Goal: Answer question/provide support: Share knowledge or assist other users

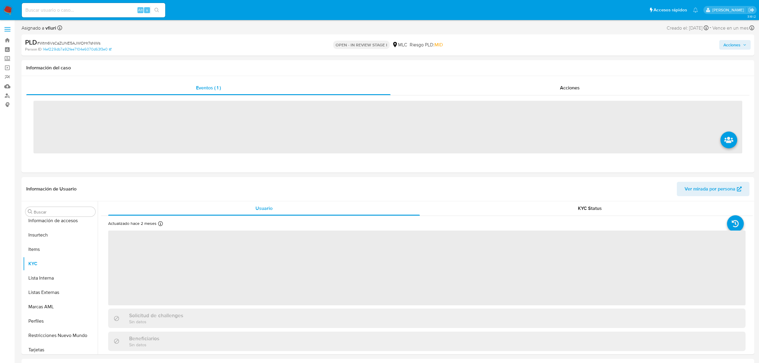
scroll to position [281, 0]
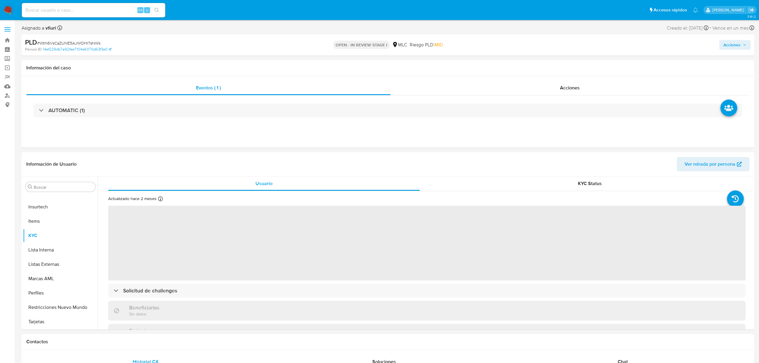
select select "10"
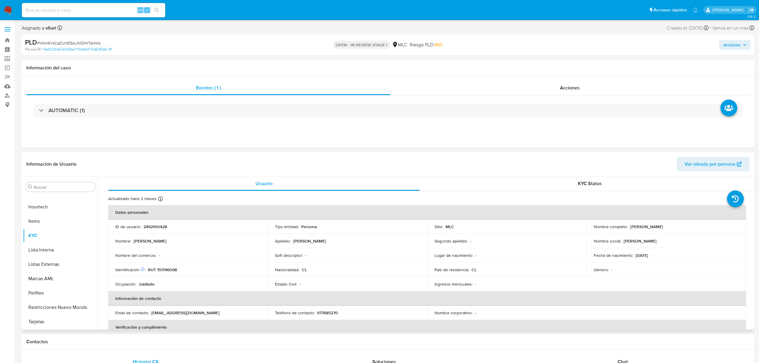
click at [150, 230] on td "ID de usuario : 2492100428" at bounding box center [187, 226] width 159 height 14
click at [151, 225] on p "2492100428" at bounding box center [155, 226] width 24 height 5
copy p "2492100428"
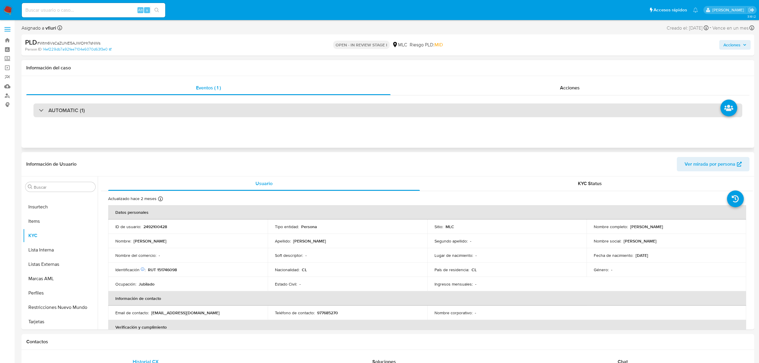
click at [213, 106] on div "AUTOMATIC (1)" at bounding box center [387, 110] width 708 height 14
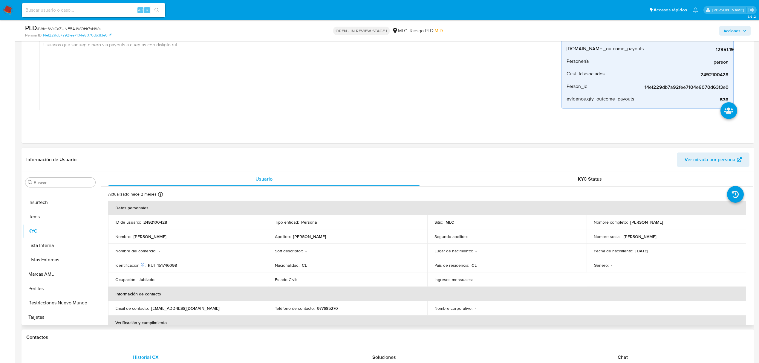
scroll to position [119, 0]
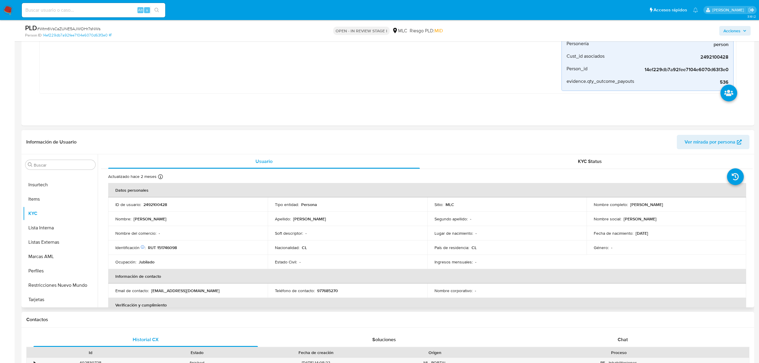
click at [152, 203] on p "2492100428" at bounding box center [155, 204] width 24 height 5
copy p "2492100428"
click at [89, 25] on div "PLD # Wtm6VsCaZUNE5AJWOHr7sNWs" at bounding box center [145, 28] width 240 height 9
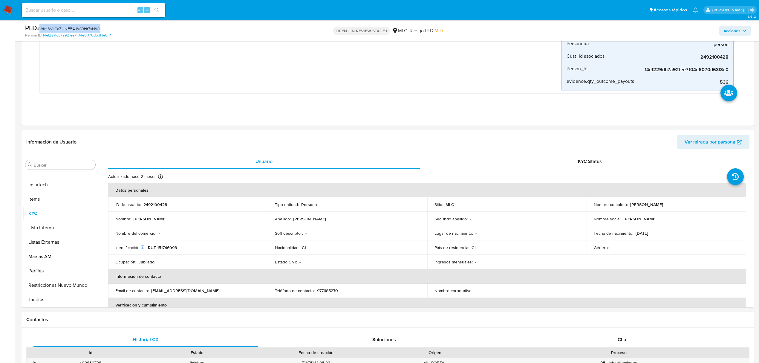
click at [89, 25] on div "PLD # Wtm6VsCaZUNE5AJWOHr7sNWs" at bounding box center [145, 28] width 240 height 9
copy span "Wtm6VsCaZUNE5AJWOHr7sNWs"
click at [168, 249] on p "RUT 151746098" at bounding box center [162, 247] width 29 height 5
copy p "151746098"
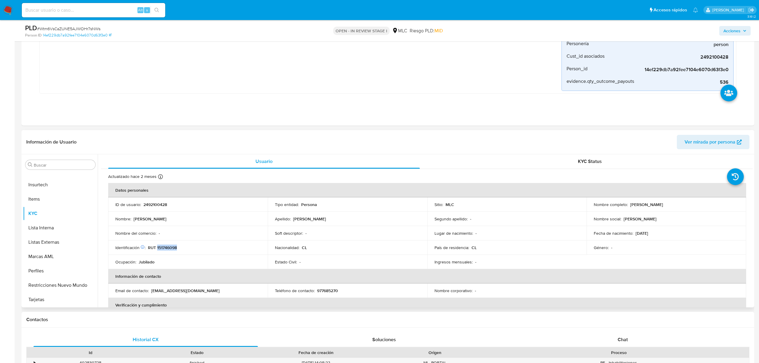
copy p "151746098"
click at [253, 255] on td "Ocupación : Jubilado" at bounding box center [187, 261] width 159 height 14
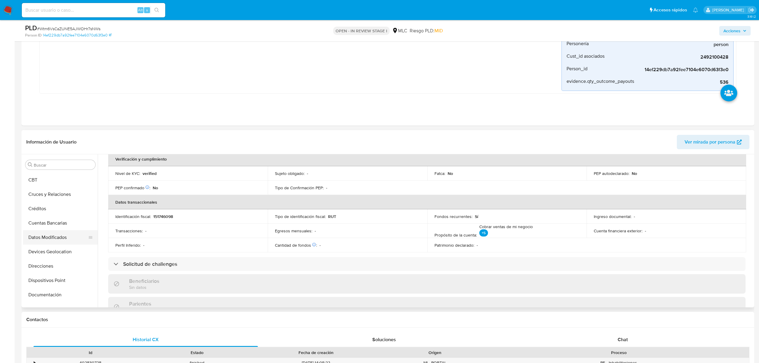
scroll to position [42, 0]
click at [54, 212] on button "Cruces y Relaciones" at bounding box center [58, 208] width 70 height 14
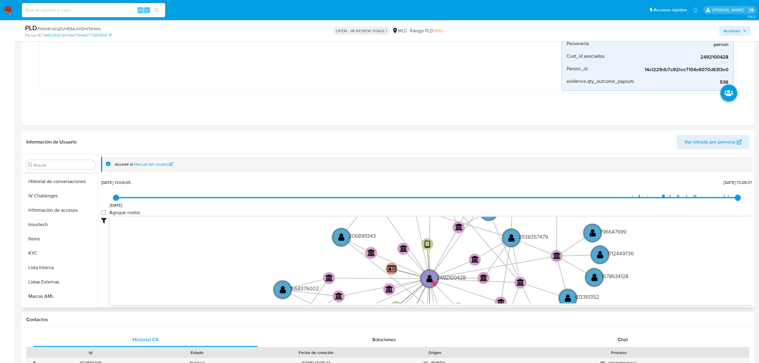
scroll to position [281, 0]
click at [61, 288] on button "Restricciones Nuevo Mundo" at bounding box center [58, 285] width 70 height 14
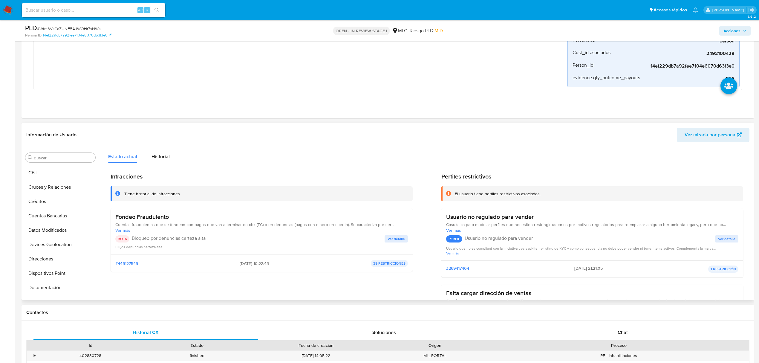
scroll to position [42, 0]
click at [42, 204] on button "Cruces y Relaciones" at bounding box center [58, 201] width 70 height 14
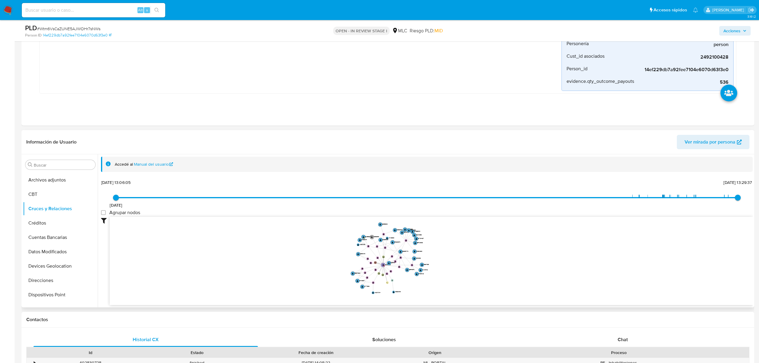
drag, startPoint x: 361, startPoint y: 256, endPoint x: 337, endPoint y: 255, distance: 23.6
click at [337, 255] on icon "device-67ace2937fd977a403e7ea45  user-2492100428  2492100428 device-68cd84423…" at bounding box center [431, 260] width 643 height 87
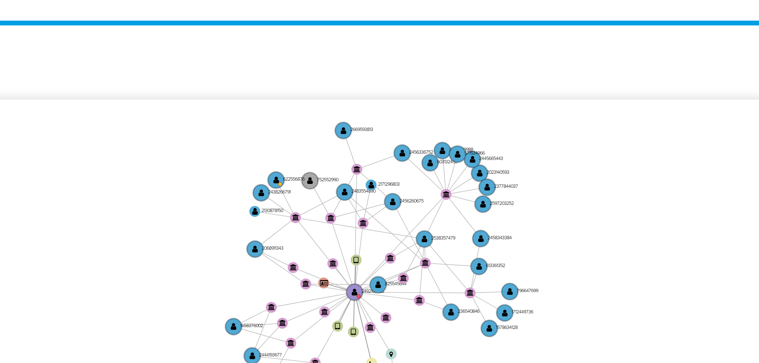
scroll to position [119, 0]
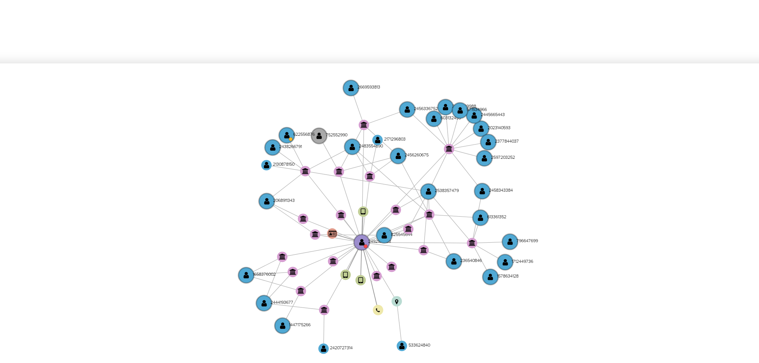
click at [434, 251] on icon "device-67ace2937fd977a403e7ea45  user-2492100428  2492100428 device-68cd84423…" at bounding box center [431, 260] width 643 height 87
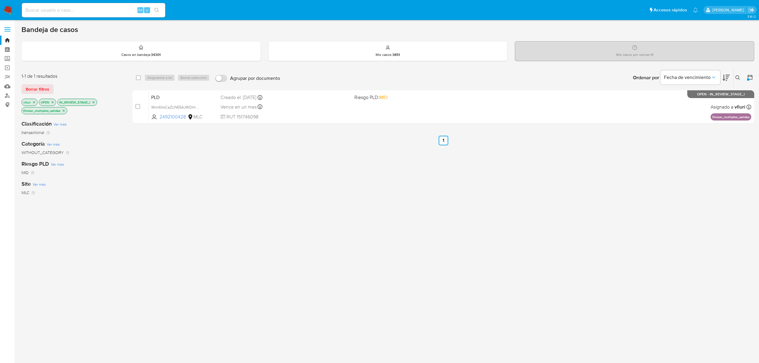
click at [64, 111] on icon "close-filter" at bounding box center [64, 111] width 4 height 4
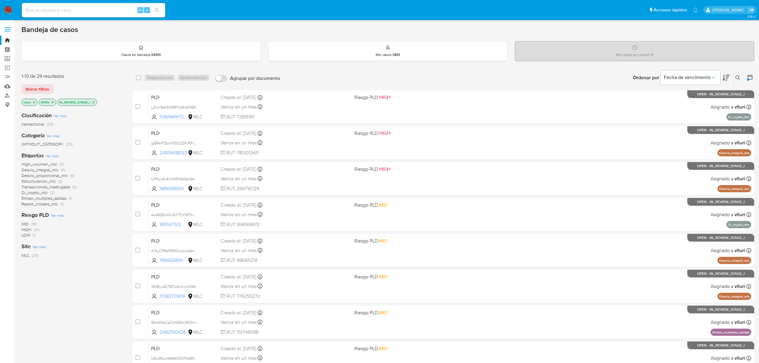
click at [48, 180] on span "Estructuracion_mlc" at bounding box center [39, 181] width 34 height 6
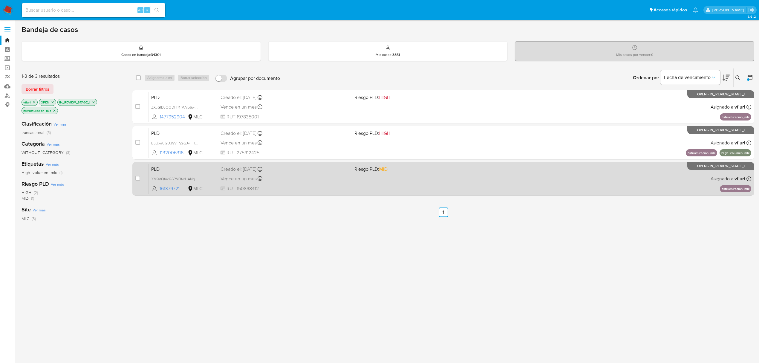
click at [294, 182] on div "PLD XM9VQfucG5PMBfvrHANqfiYX 161379721 MLC Riesgo PLD: MID Creado el: 12/08/202…" at bounding box center [450, 178] width 602 height 30
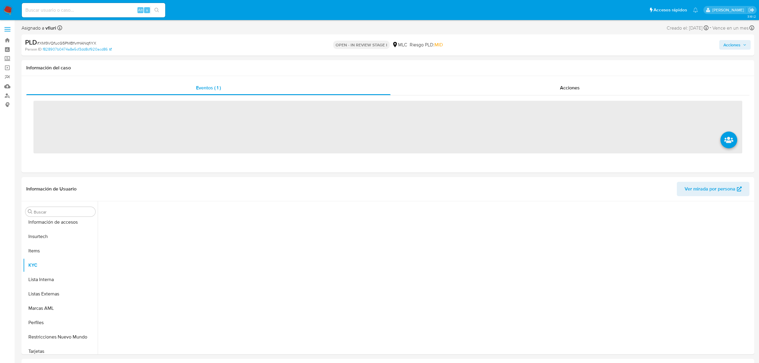
scroll to position [281, 0]
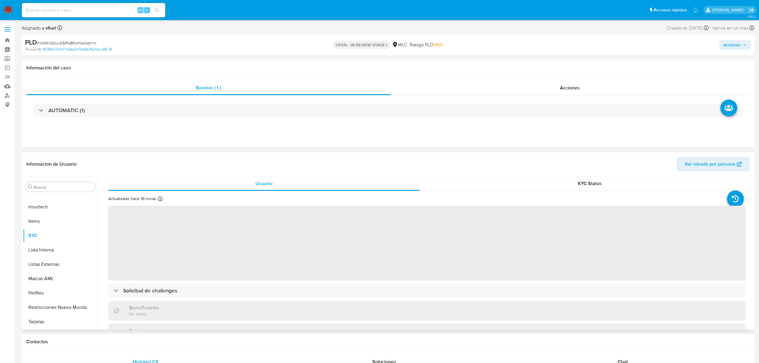
select select "10"
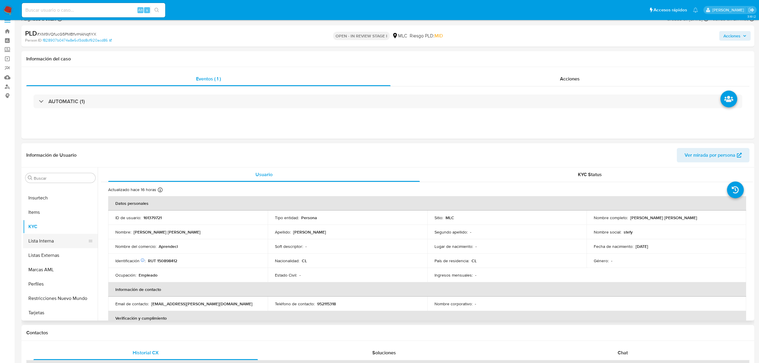
scroll to position [40, 0]
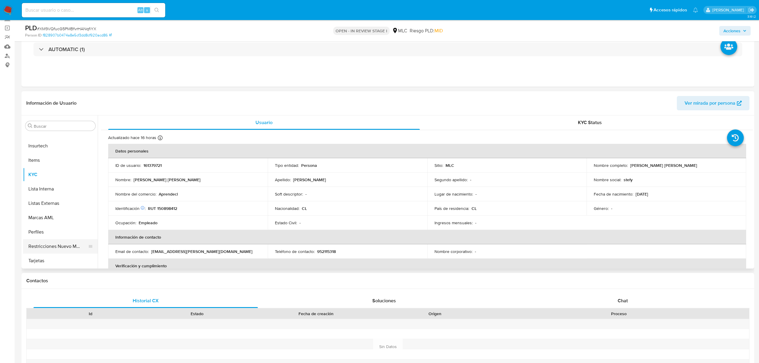
click at [51, 241] on button "Restricciones Nuevo Mundo" at bounding box center [58, 246] width 70 height 14
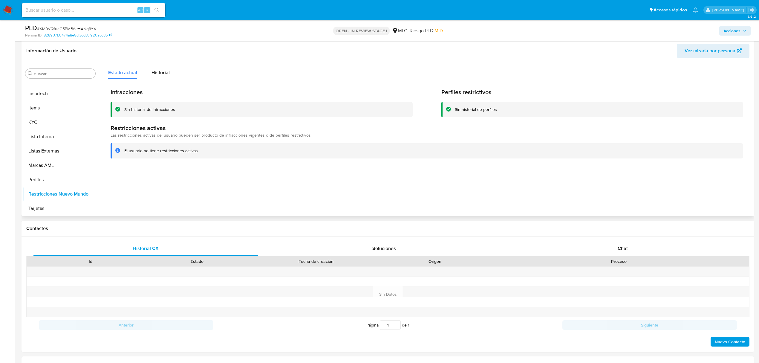
scroll to position [159, 0]
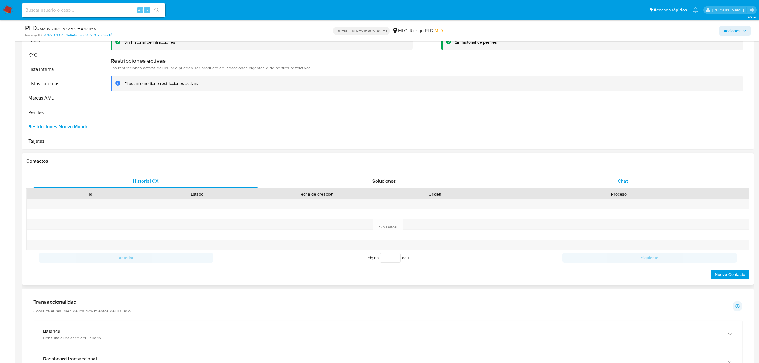
click at [650, 188] on div "Historial CX Soluciones Chat Id Estado Fecha de creación Origen Proceso Anterio…" at bounding box center [387, 227] width 723 height 106
click at [633, 181] on div "Chat" at bounding box center [622, 181] width 224 height 14
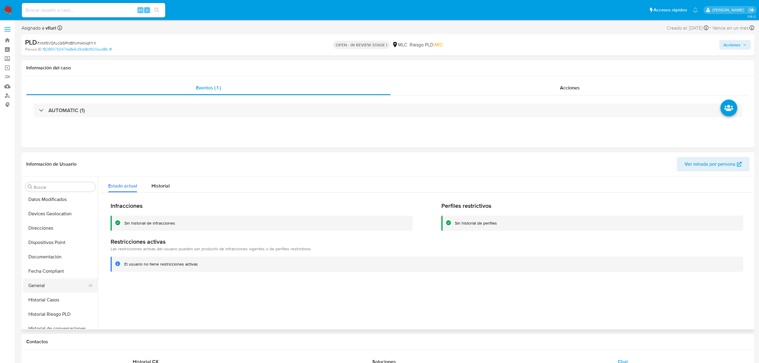
scroll to position [122, 0]
click at [41, 279] on button "General" at bounding box center [58, 280] width 70 height 14
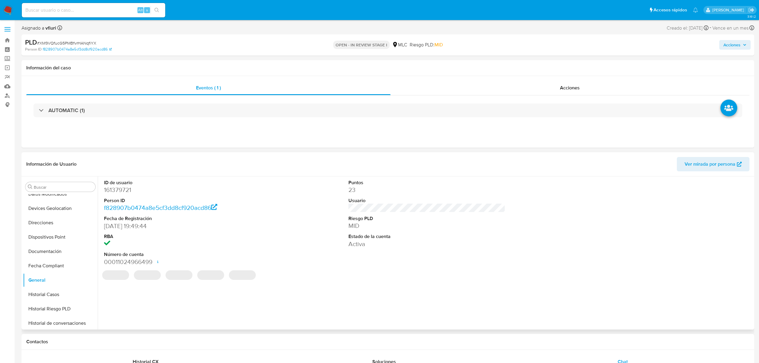
click at [117, 191] on dd "161379721" at bounding box center [182, 189] width 157 height 8
copy dd "161379721"
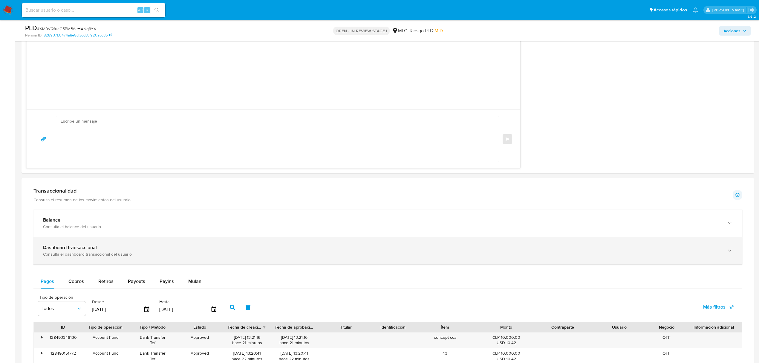
scroll to position [557, 0]
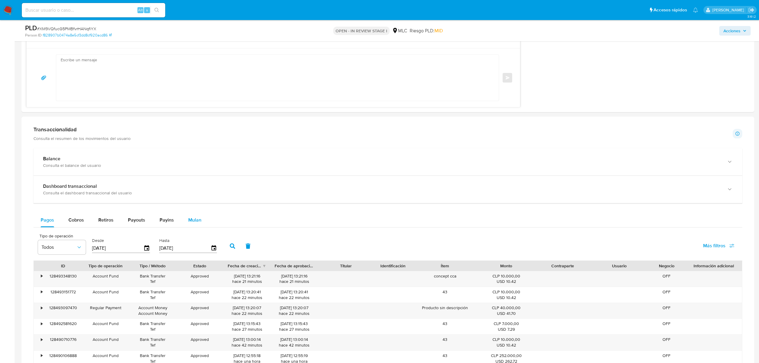
click at [188, 219] on span "Mulan" at bounding box center [194, 219] width 13 height 7
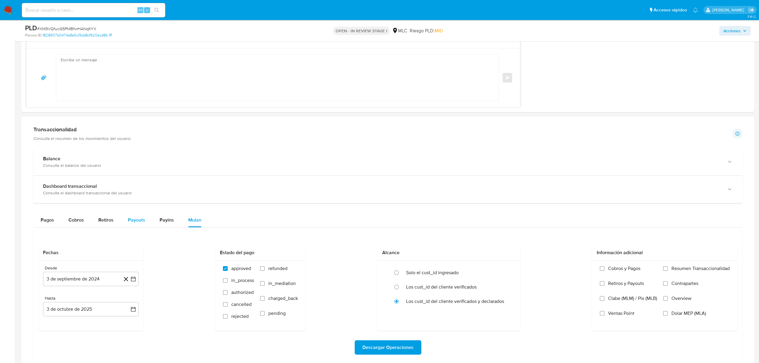
scroll to position [597, 0]
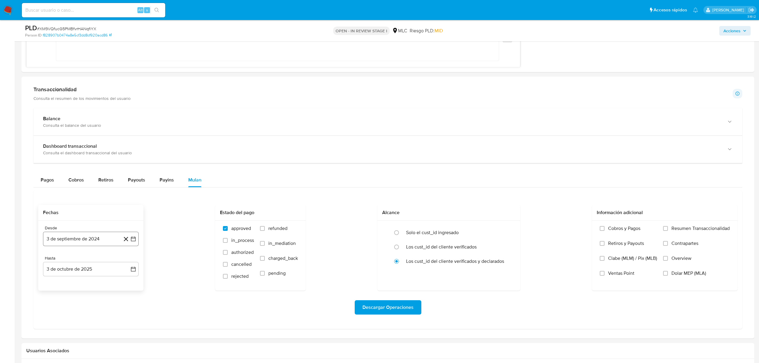
click at [134, 239] on icon "button" at bounding box center [133, 239] width 6 height 6
click at [127, 262] on icon "Mes siguiente" at bounding box center [127, 260] width 7 height 7
click at [53, 262] on icon "Mes anterior" at bounding box center [53, 260] width 2 height 4
click at [79, 334] on button "25" at bounding box center [79, 330] width 10 height 10
click at [135, 272] on icon "button" at bounding box center [133, 269] width 6 height 6
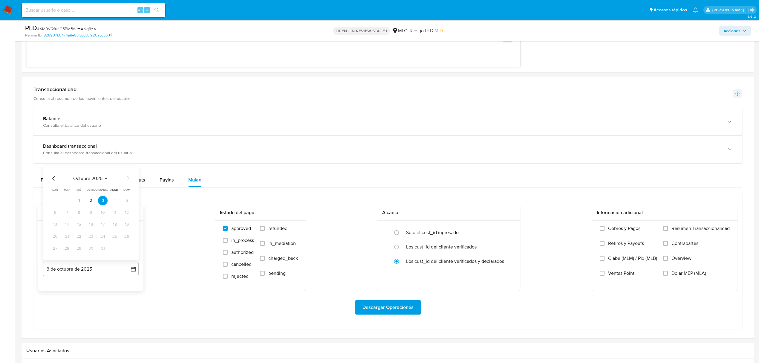
click at [54, 179] on icon "Mes anterior" at bounding box center [53, 178] width 2 height 4
click at [74, 238] on button "24" at bounding box center [79, 236] width 10 height 10
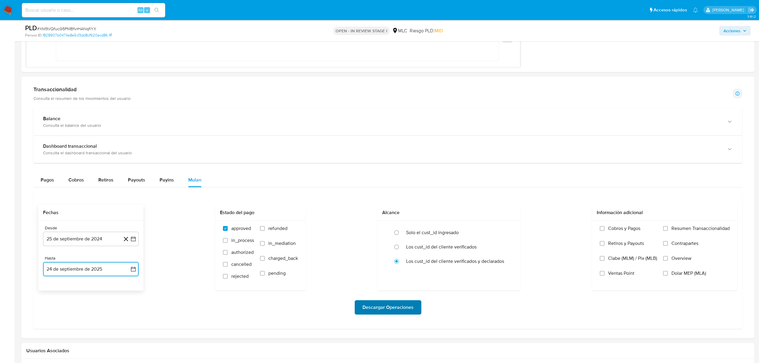
click at [390, 311] on span "Descargar Operaciones" at bounding box center [387, 306] width 51 height 13
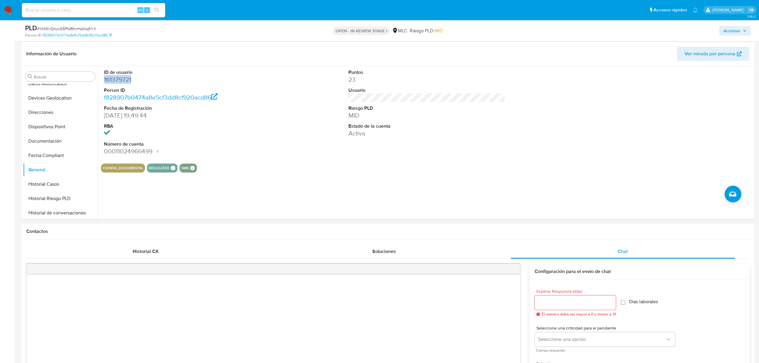
scroll to position [0, 0]
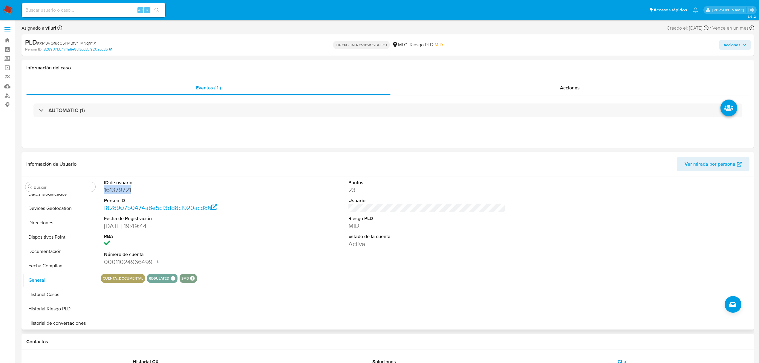
copy dd "161379721"
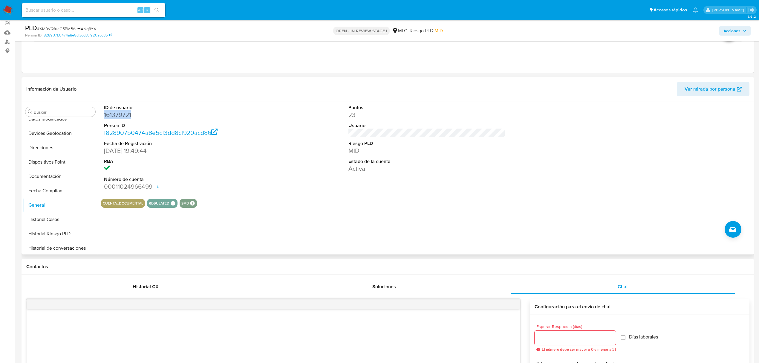
scroll to position [40, 0]
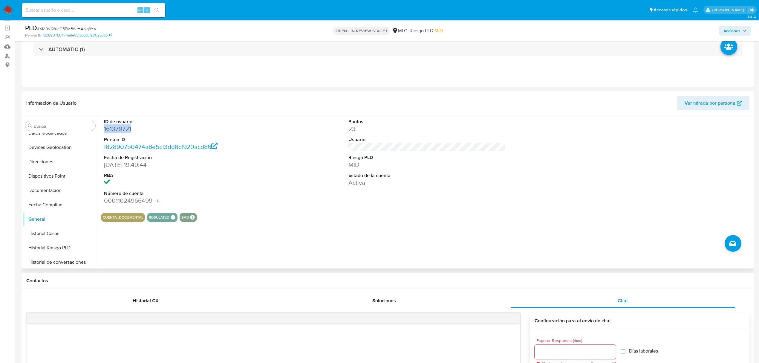
copy dd "161379721"
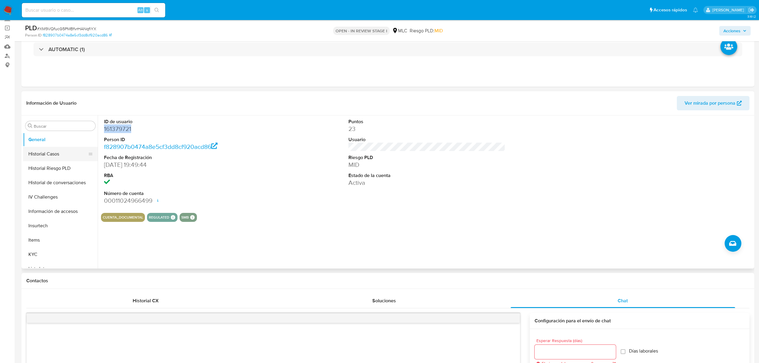
click at [46, 153] on button "Historial Casos" at bounding box center [58, 154] width 70 height 14
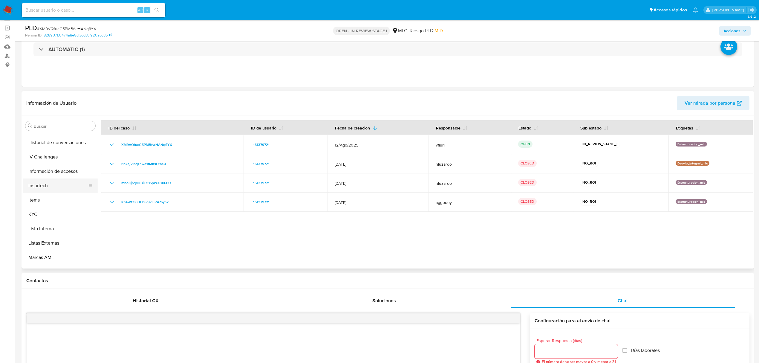
scroll to position [162, 0]
click at [47, 182] on button "General" at bounding box center [58, 179] width 70 height 14
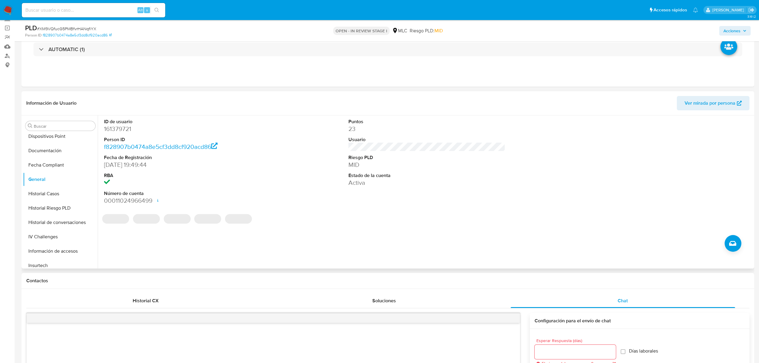
click at [112, 128] on dd "161379721" at bounding box center [182, 129] width 157 height 8
copy dd "161379721"
click at [73, 28] on span "# XM9VQfucG5PMBfvrHANqfiYX" at bounding box center [66, 29] width 59 height 6
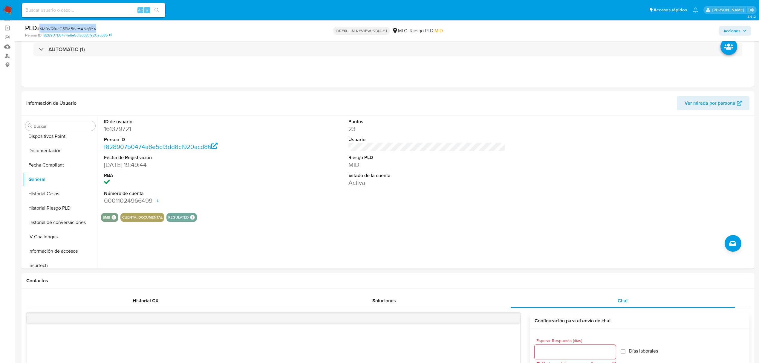
copy span "XM9VQfucG5PMBfvrHANqfiYX"
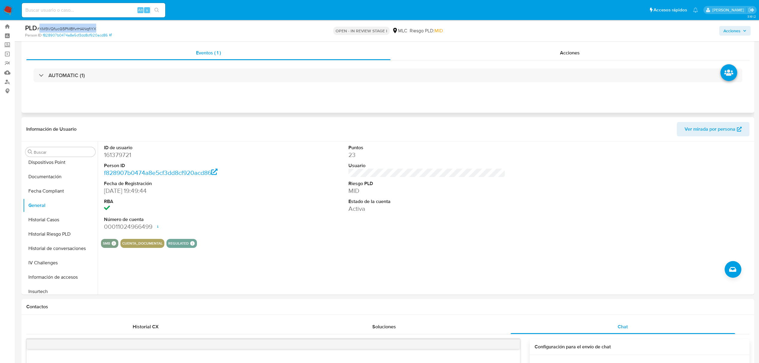
scroll to position [0, 0]
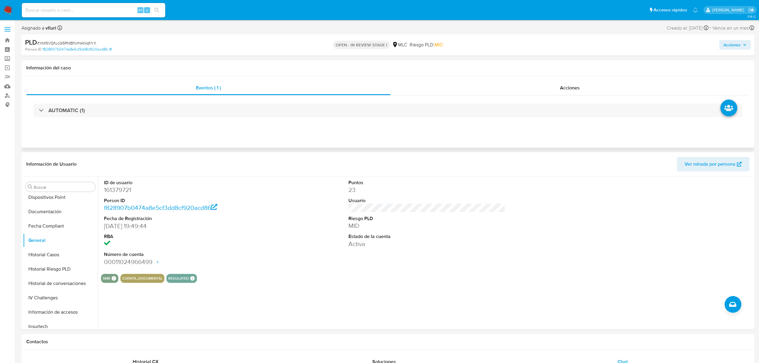
click at [178, 119] on div "AUTOMATIC (1)" at bounding box center [387, 110] width 723 height 30
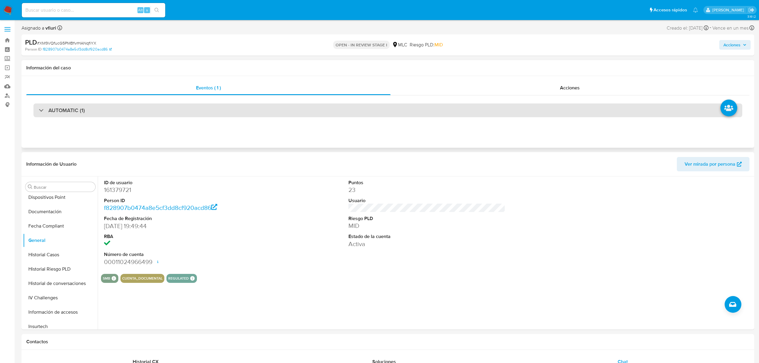
click at [177, 113] on div "AUTOMATIC (1)" at bounding box center [387, 110] width 708 height 14
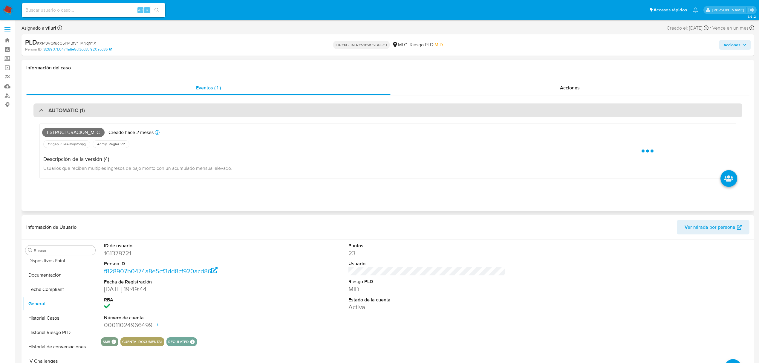
click at [177, 113] on div "AUTOMATIC (1)" at bounding box center [387, 110] width 708 height 14
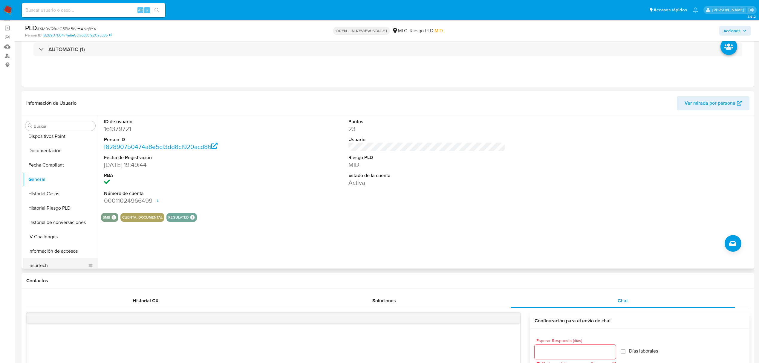
scroll to position [281, 0]
click at [45, 176] on button "KYC" at bounding box center [58, 174] width 70 height 14
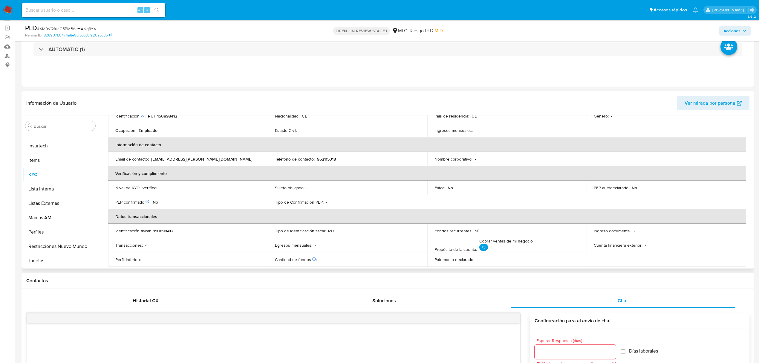
scroll to position [79, 0]
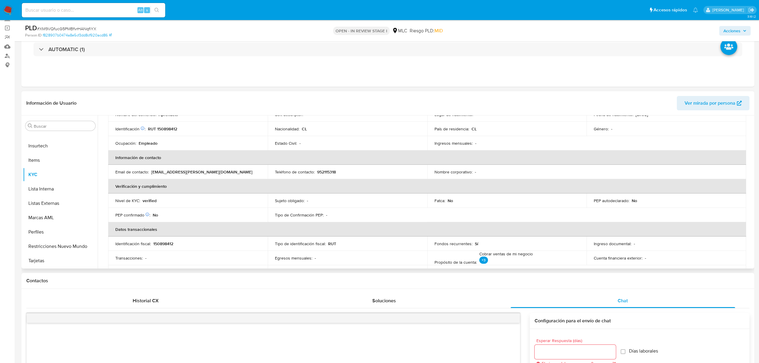
click at [167, 127] on p "RUT 150898412" at bounding box center [162, 128] width 29 height 5
copy p "150898412"
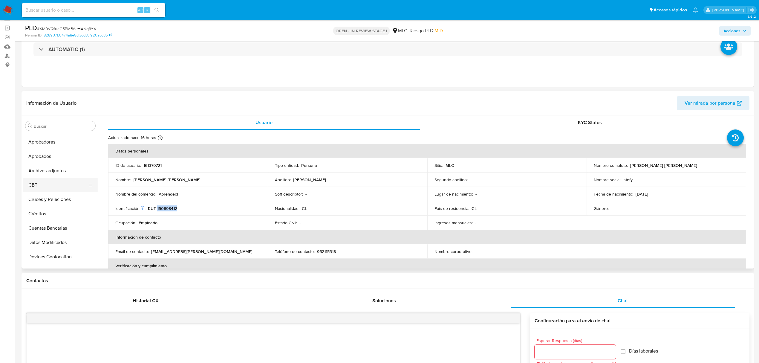
scroll to position [2, 0]
click at [65, 209] on button "Cruces y Relaciones" at bounding box center [58, 209] width 70 height 14
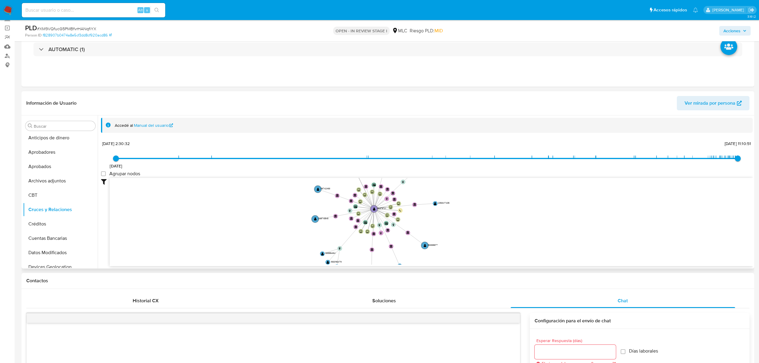
drag, startPoint x: 410, startPoint y: 220, endPoint x: 458, endPoint y: 225, distance: 48.6
click at [458, 225] on icon "device-67d691c6db0f893d027ee87a  user-161379721  161379721 device-62e9a113088…" at bounding box center [431, 221] width 643 height 87
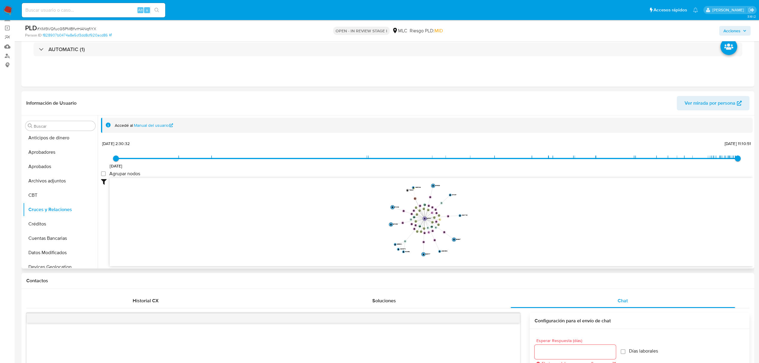
click at [483, 225] on icon "device-67d691c6db0f893d027ee87a  user-161379721  161379721 device-62e9a113088…" at bounding box center [431, 221] width 643 height 87
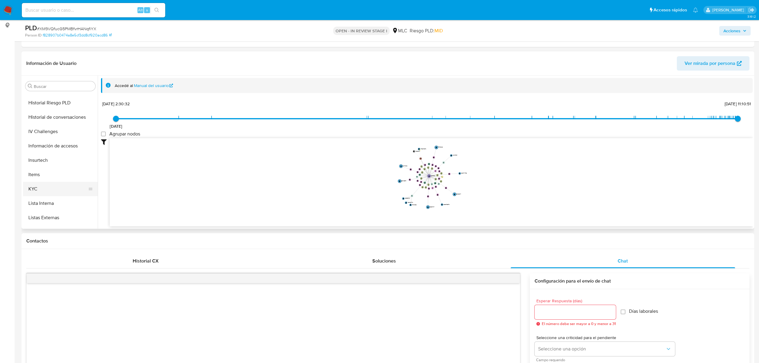
scroll to position [241, 0]
click at [55, 180] on button "KYC" at bounding box center [58, 174] width 70 height 14
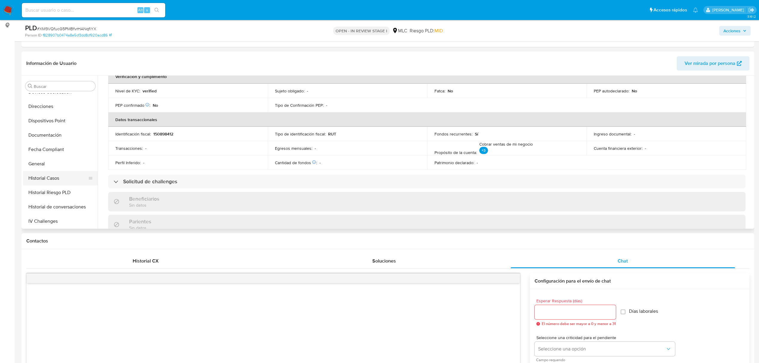
scroll to position [162, 0]
click at [49, 152] on button "Historial Casos" at bounding box center [58, 154] width 70 height 14
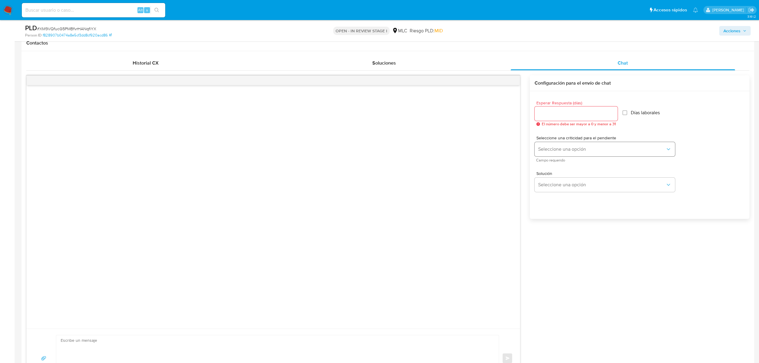
scroll to position [279, 0]
click at [545, 108] on input "Esperar Respuesta (días)" at bounding box center [575, 112] width 83 height 8
type input "3"
click at [564, 155] on div "Seleccione una criticidad para el pendiente Seleccione una opción Campo requeri…" at bounding box center [604, 147] width 140 height 26
click at [564, 151] on span "Seleccione una opción" at bounding box center [601, 148] width 127 height 6
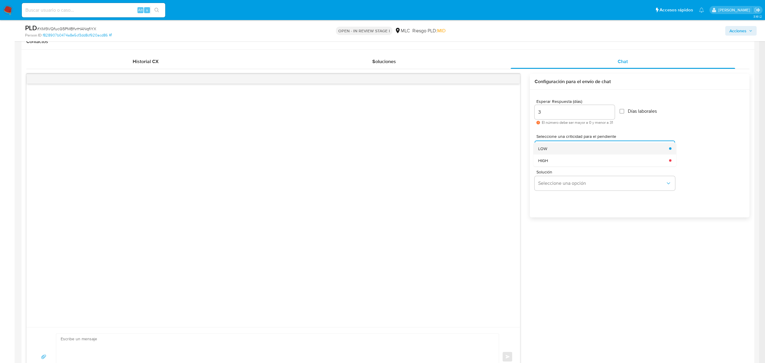
click at [559, 149] on div "LOW" at bounding box center [601, 148] width 127 height 12
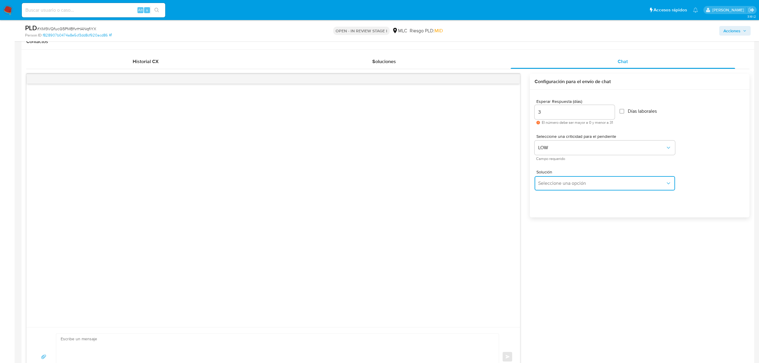
click at [554, 183] on span "Seleccione una opción" at bounding box center [601, 183] width 127 height 6
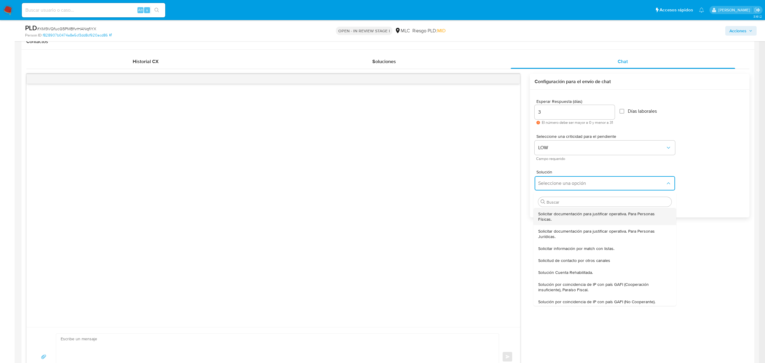
click at [551, 222] on div "Solicitar documentación para justificar operativa. Para Personas Físicas." at bounding box center [603, 216] width 130 height 17
type textarea "Hola ,Te contactamos dado que tu cuenta fue suspendida para una verificación de…"
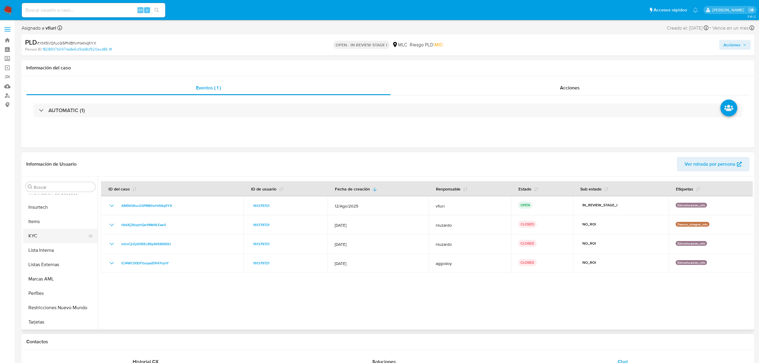
scroll to position [281, 0]
click at [48, 234] on button "KYC" at bounding box center [58, 235] width 70 height 14
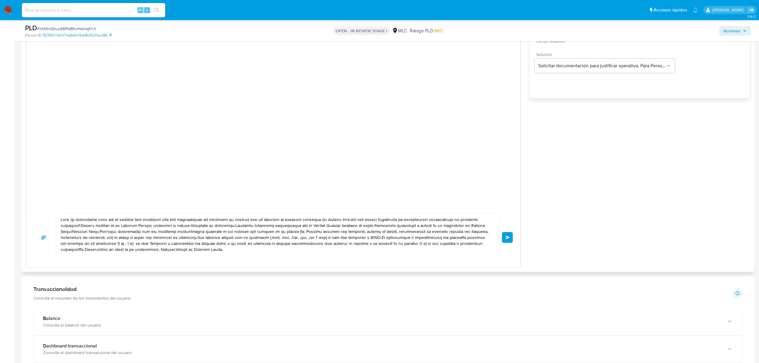
scroll to position [398, 0]
drag, startPoint x: 238, startPoint y: 251, endPoint x: 42, endPoint y: 219, distance: 198.4
click at [42, 219] on div "Enviar" at bounding box center [273, 237] width 479 height 47
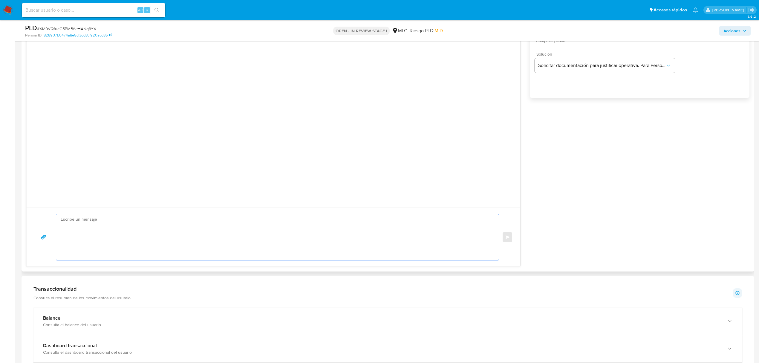
paste textarea "Hola XXX, Te contactamos desde el Equipo de Mercado Pago para verificar tus dat…"
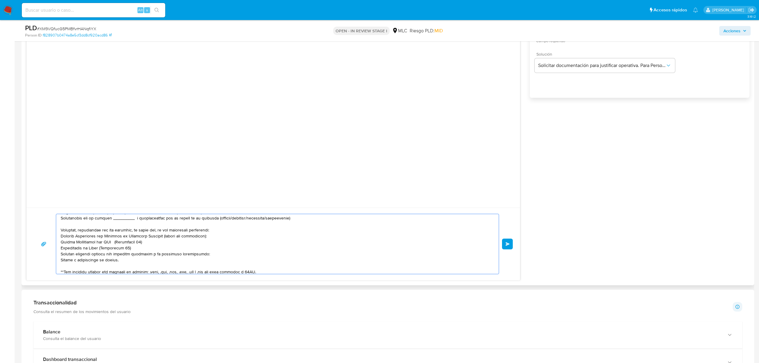
scroll to position [0, 0]
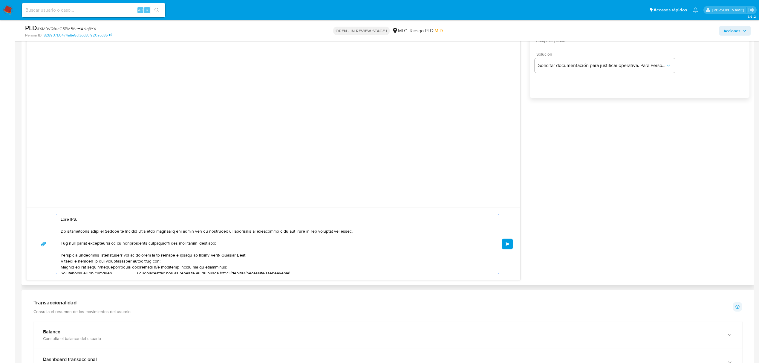
click at [75, 221] on textarea at bounding box center [276, 244] width 430 height 60
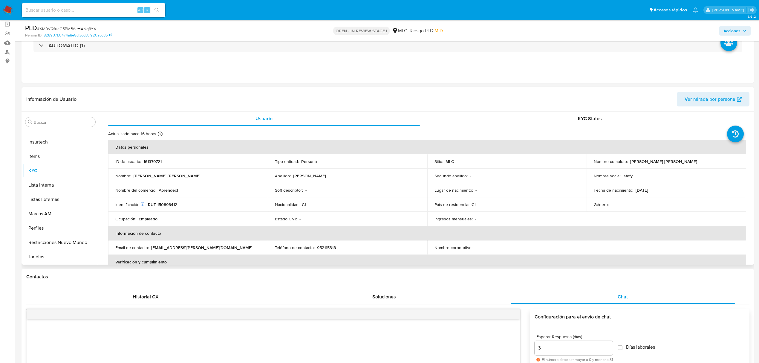
scroll to position [40, 0]
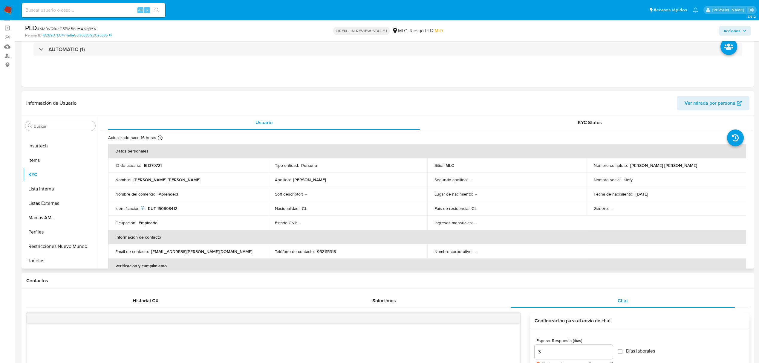
click at [633, 163] on p "Stephanie Alejandra Cruz Torres" at bounding box center [663, 164] width 67 height 5
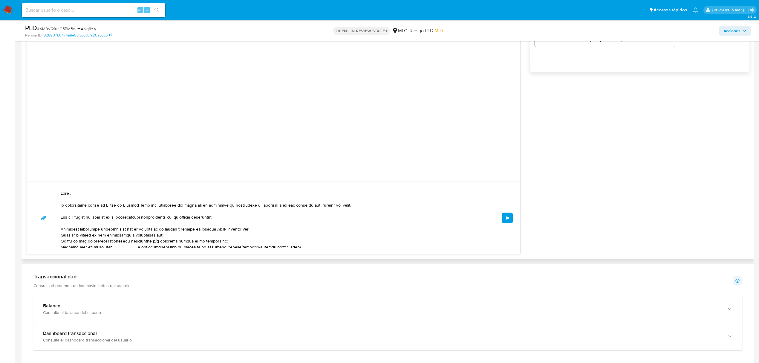
scroll to position [438, 0]
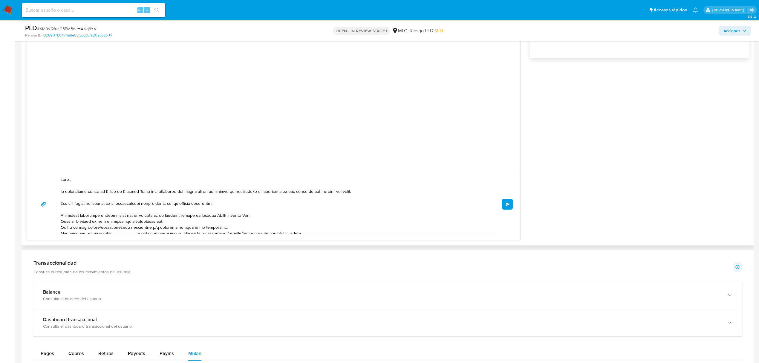
drag, startPoint x: 70, startPoint y: 179, endPoint x: 75, endPoint y: 183, distance: 6.7
click at [70, 179] on textarea at bounding box center [276, 204] width 430 height 60
paste textarea "Stephanie"
click at [68, 178] on textarea at bounding box center [276, 204] width 430 height 60
click at [70, 178] on textarea at bounding box center [276, 204] width 430 height 60
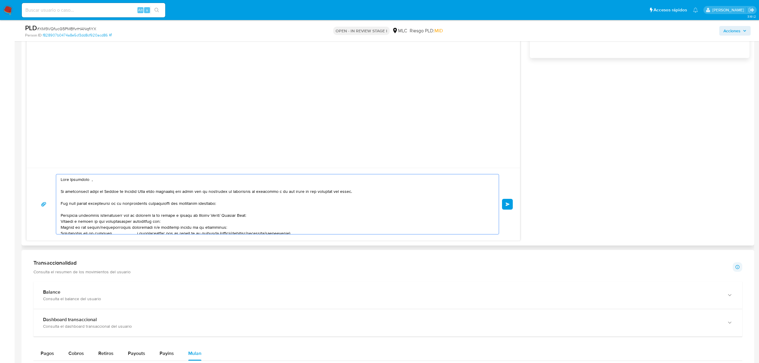
click at [90, 181] on textarea at bounding box center [276, 204] width 430 height 60
click at [91, 181] on textarea at bounding box center [276, 204] width 430 height 60
click at [90, 182] on textarea at bounding box center [276, 204] width 430 height 60
click at [109, 182] on textarea at bounding box center [276, 204] width 430 height 60
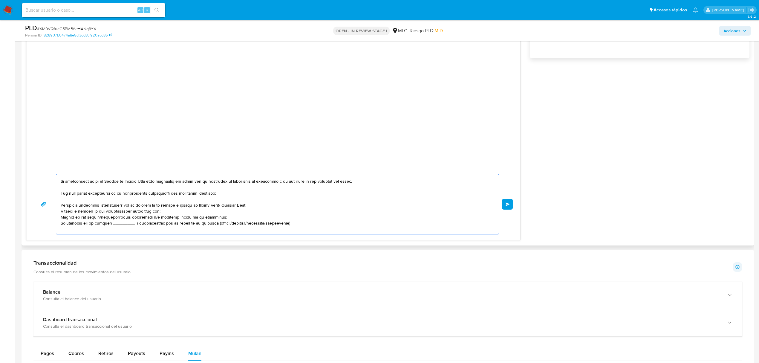
scroll to position [16, 0]
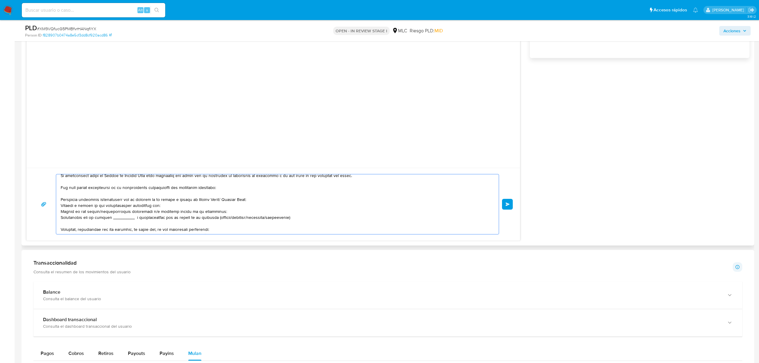
drag, startPoint x: 220, startPoint y: 200, endPoint x: 193, endPoint y: 201, distance: 27.5
click at [193, 201] on textarea at bounding box center [276, 204] width 430 height 60
drag, startPoint x: 118, startPoint y: 204, endPoint x: 56, endPoint y: 204, distance: 61.8
click at [56, 204] on div at bounding box center [275, 204] width 439 height 60
click at [154, 211] on textarea at bounding box center [276, 204] width 430 height 60
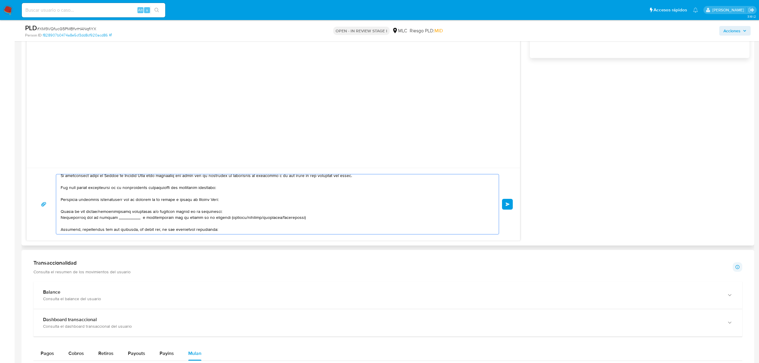
drag, startPoint x: 148, startPoint y: 211, endPoint x: 172, endPoint y: 213, distance: 24.5
click at [172, 213] on textarea at bounding box center [276, 204] width 430 height 60
click at [153, 211] on textarea at bounding box center [276, 204] width 430 height 60
click at [62, 217] on textarea at bounding box center [276, 204] width 430 height 60
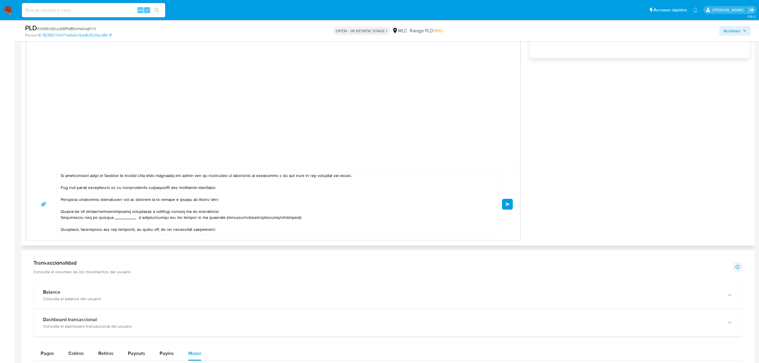
click at [60, 217] on div at bounding box center [275, 204] width 439 height 60
drag, startPoint x: 300, startPoint y: 217, endPoint x: 62, endPoint y: 216, distance: 238.6
click at [62, 216] on textarea at bounding box center [276, 204] width 430 height 60
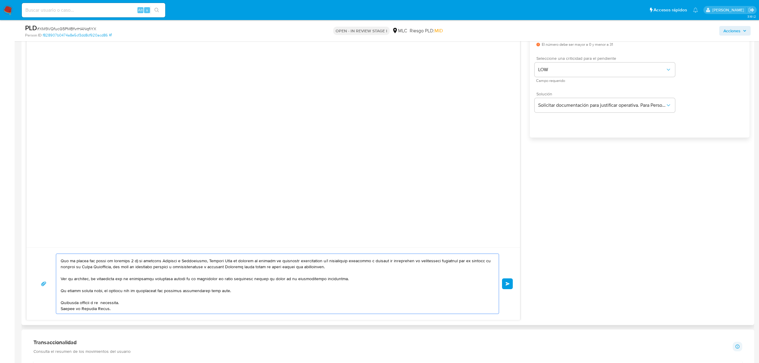
scroll to position [117, 0]
type textarea "Hola Stephanie, Te contactamos desde el Equipo de Mercado Pago para verificar t…"
click at [505, 284] on span "Enviar" at bounding box center [507, 284] width 4 height 4
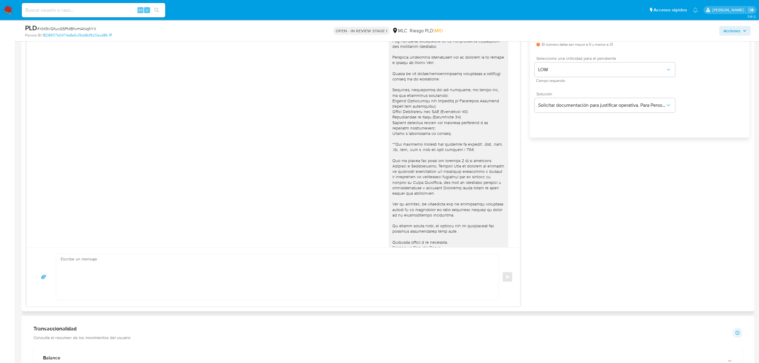
scroll to position [0, 0]
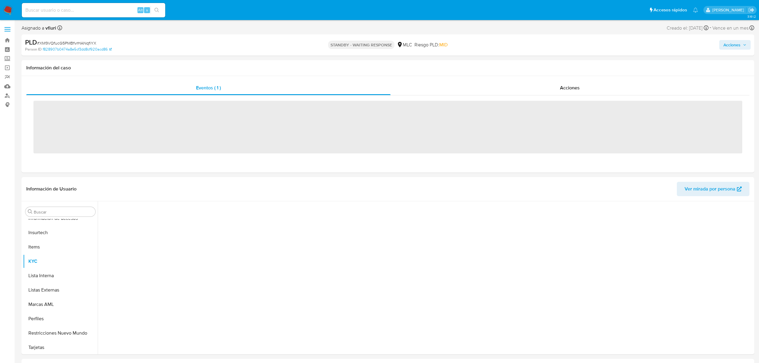
scroll to position [281, 0]
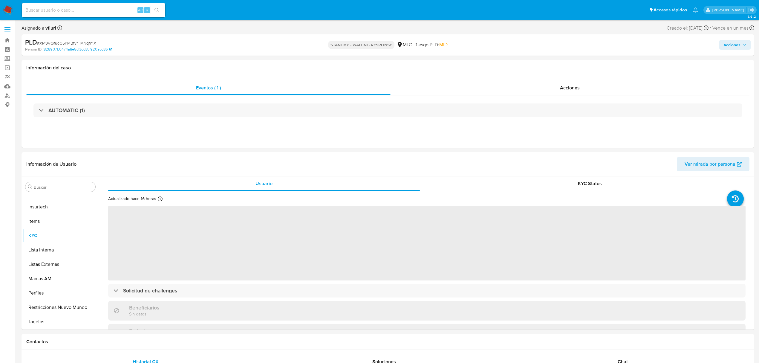
select select "10"
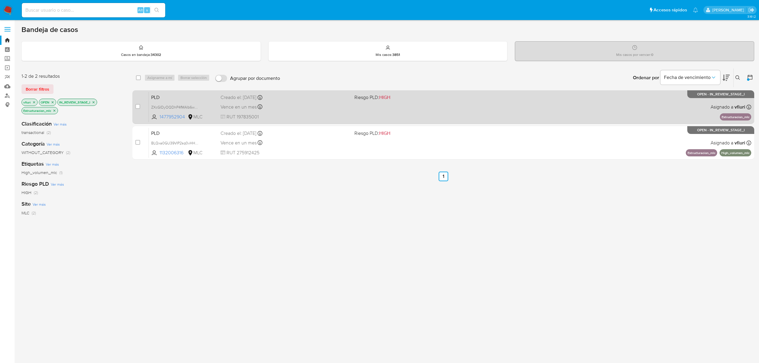
click at [313, 112] on div "PLD ZXcGIDyOQDhP4fMAIb6w4CAO 1477952904 MLC Riesgo PLD: HIGH Creado el: [DATE] …" at bounding box center [450, 107] width 602 height 30
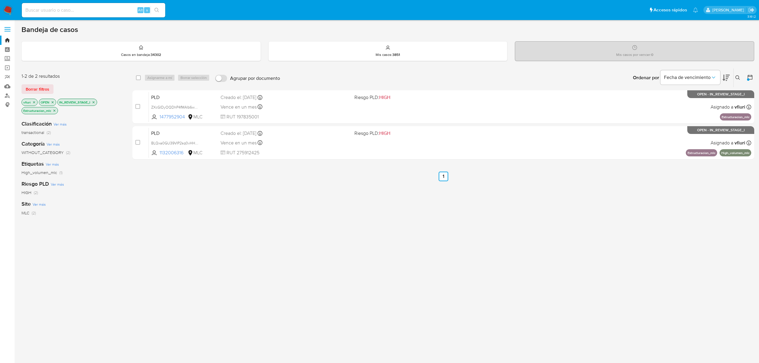
click at [95, 100] on icon "close-filter" at bounding box center [94, 102] width 4 height 4
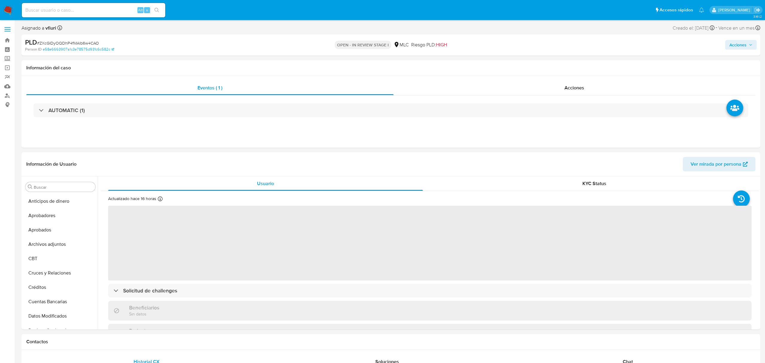
select select "10"
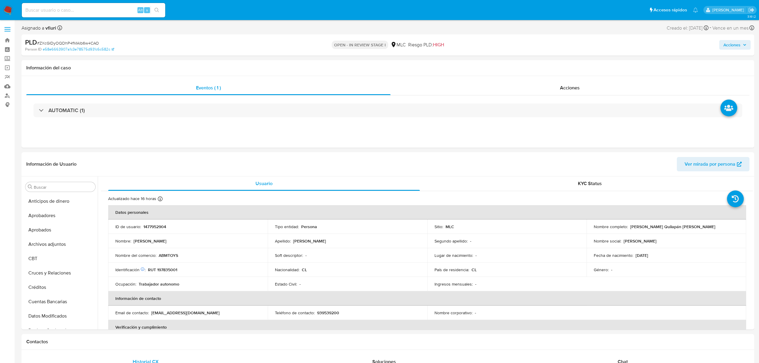
scroll to position [281, 0]
